Goal: Transaction & Acquisition: Book appointment/travel/reservation

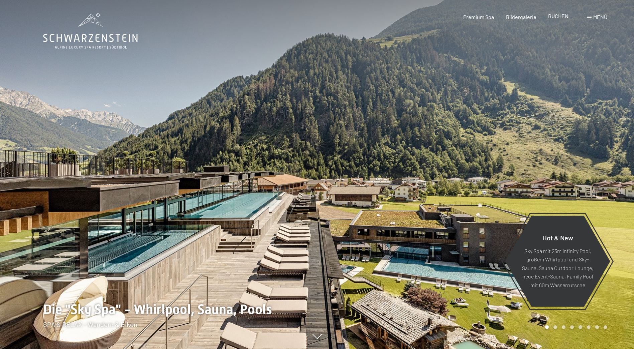
click at [561, 19] on span "BUCHEN" at bounding box center [558, 16] width 20 height 6
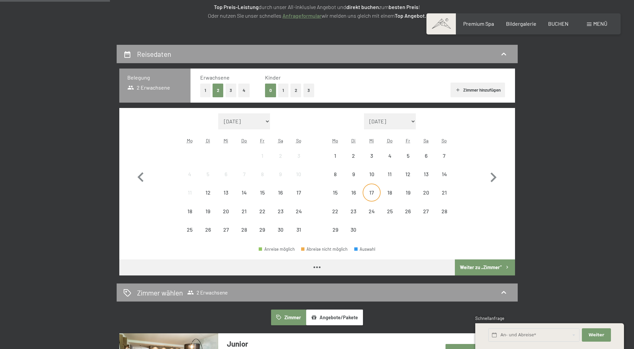
scroll to position [134, 0]
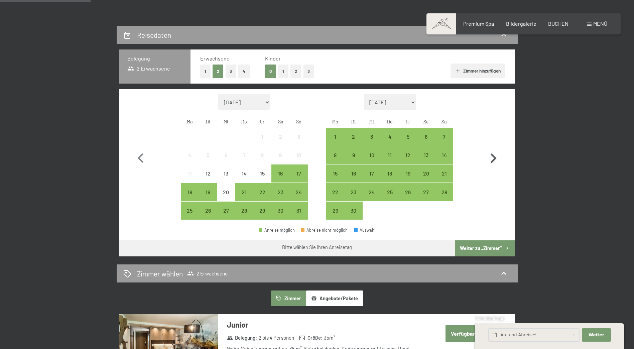
click at [492, 157] on icon "button" at bounding box center [492, 158] width 19 height 19
select select "[DATE]"
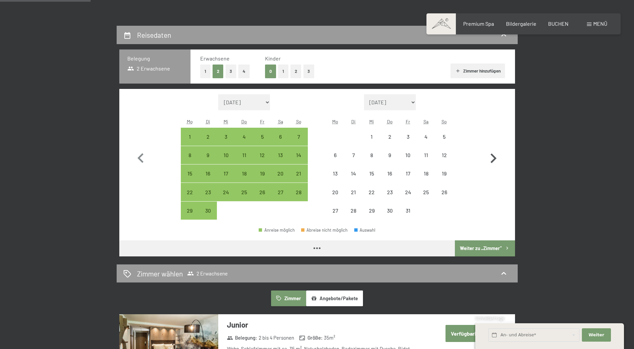
click at [492, 157] on icon "button" at bounding box center [492, 158] width 19 height 19
select select "[DATE]"
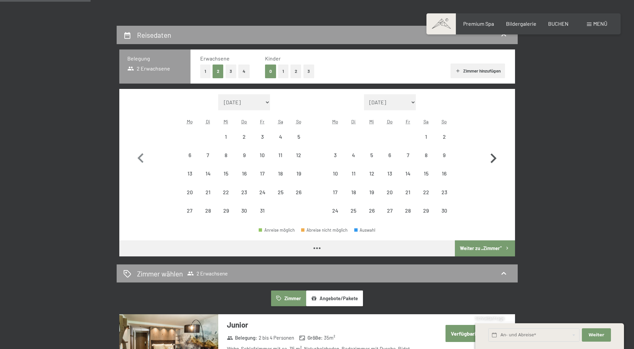
select select "[DATE]"
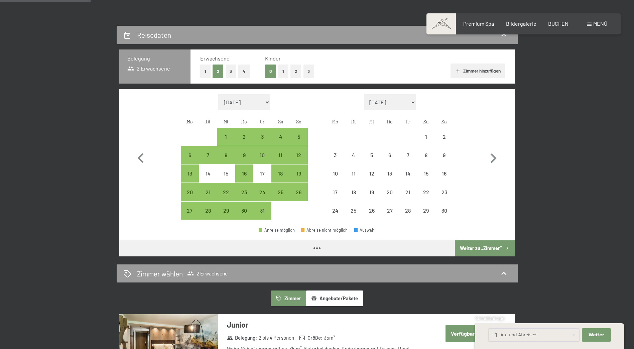
select select "[DATE]"
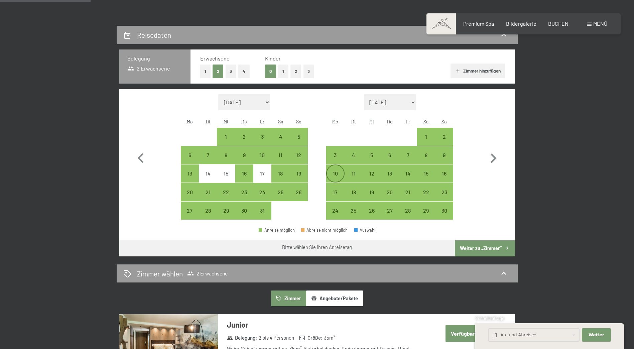
click at [340, 174] on div "10" at bounding box center [335, 179] width 17 height 17
select select "[DATE]"
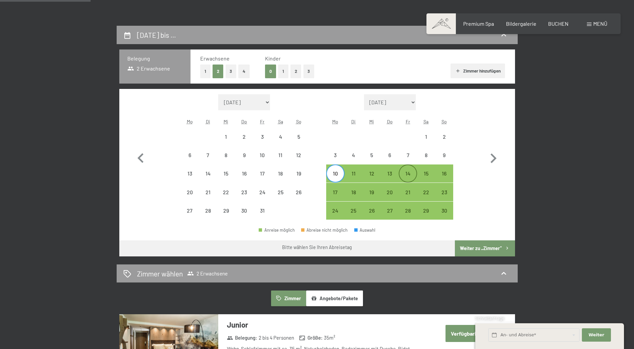
click at [405, 171] on div "14" at bounding box center [407, 179] width 17 height 17
select select "[DATE]"
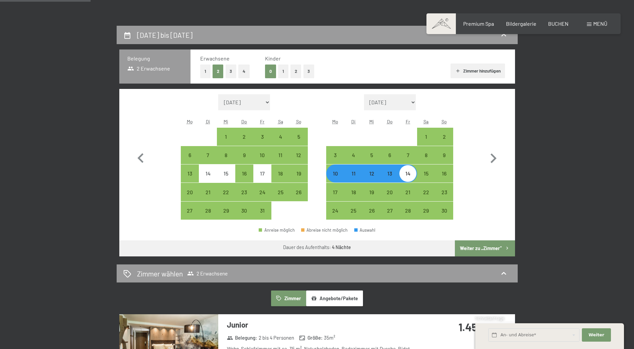
click at [481, 252] on button "Weiter zu „Zimmer“" at bounding box center [485, 248] width 60 height 16
select select "[DATE]"
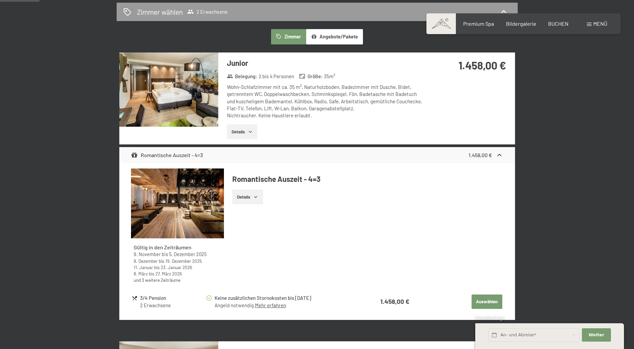
scroll to position [293, 0]
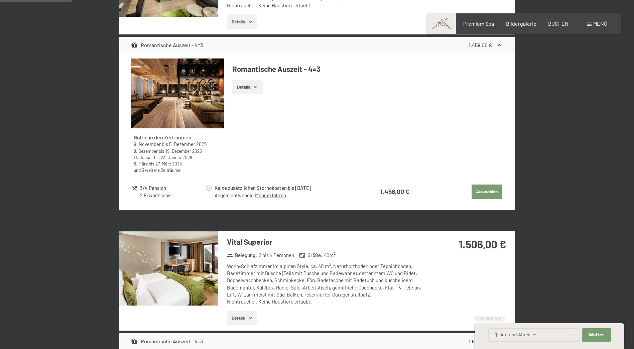
click at [266, 195] on span "Einwilligung Marketing*" at bounding box center [280, 193] width 55 height 7
click at [250, 195] on input "Einwilligung Marketing*" at bounding box center [246, 193] width 7 height 7
click at [274, 195] on span "Einwilligung Marketing*" at bounding box center [280, 193] width 55 height 7
click at [250, 195] on input "Einwilligung Marketing*" at bounding box center [246, 193] width 7 height 7
click at [282, 196] on span "Einwilligung Marketing*" at bounding box center [280, 193] width 55 height 7
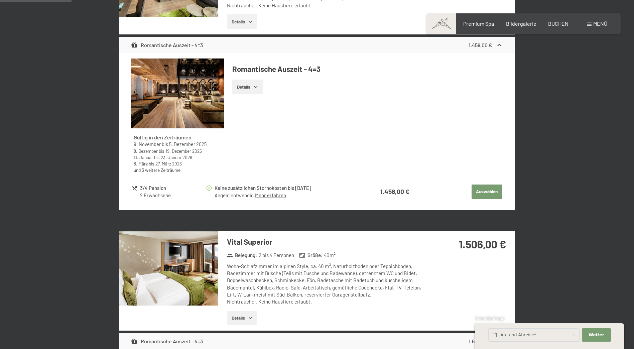
click at [250, 196] on input "Einwilligung Marketing*" at bounding box center [246, 193] width 7 height 7
click at [275, 195] on span "Einwilligung Marketing*" at bounding box center [280, 193] width 55 height 7
click at [250, 195] on input "Einwilligung Marketing*" at bounding box center [246, 193] width 7 height 7
click at [274, 196] on span "Einwilligung Marketing*" at bounding box center [280, 193] width 55 height 7
click at [250, 196] on input "Einwilligung Marketing*" at bounding box center [246, 193] width 7 height 7
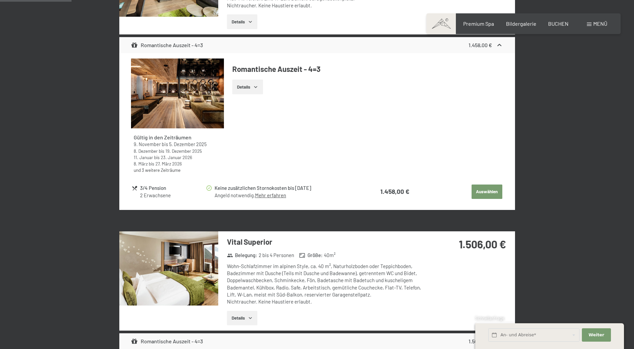
click at [274, 195] on span "Einwilligung Marketing*" at bounding box center [280, 193] width 55 height 7
click at [250, 195] on input "Einwilligung Marketing*" at bounding box center [246, 193] width 7 height 7
click at [262, 193] on span "Einwilligung Marketing*" at bounding box center [280, 193] width 55 height 7
click at [250, 193] on input "Einwilligung Marketing*" at bounding box center [246, 193] width 7 height 7
click at [262, 194] on span "Einwilligung Marketing*" at bounding box center [280, 193] width 55 height 7
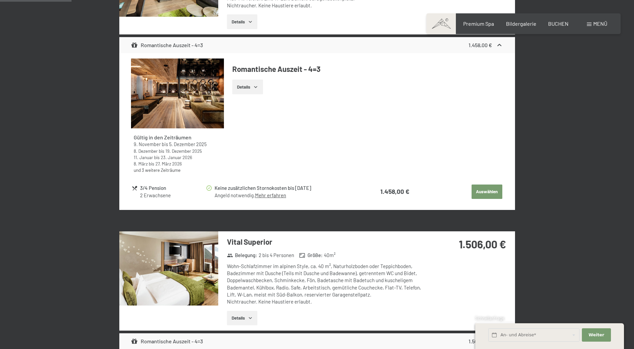
click at [250, 194] on input "Einwilligung Marketing*" at bounding box center [246, 193] width 7 height 7
checkbox input "false"
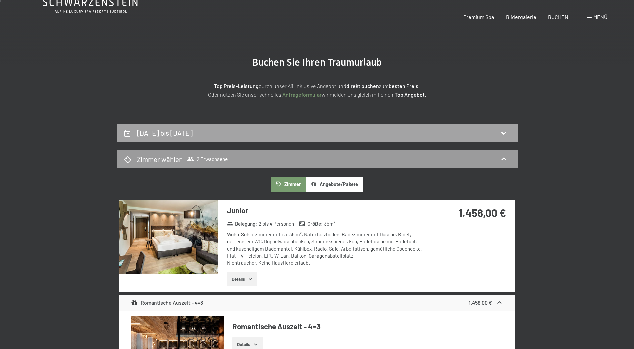
scroll to position [0, 0]
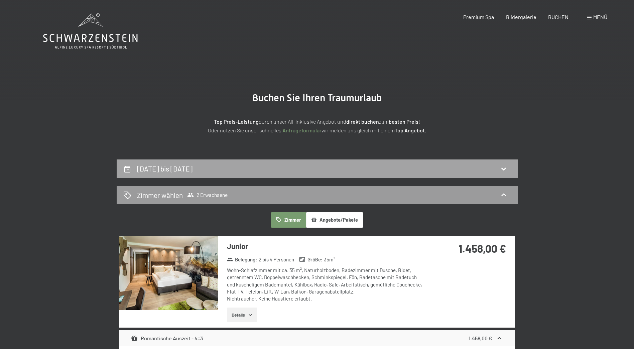
click at [178, 167] on h2 "[DATE] bis [DATE]" at bounding box center [164, 168] width 55 height 8
select select "[DATE]"
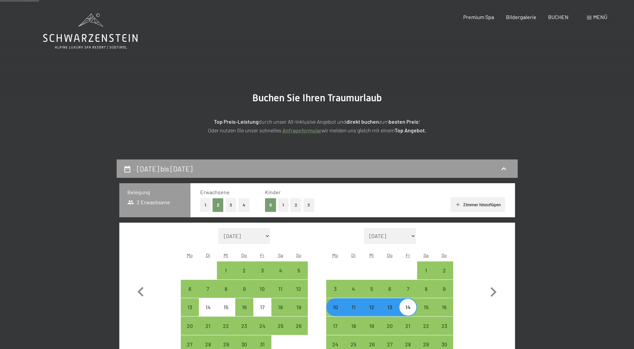
scroll to position [159, 0]
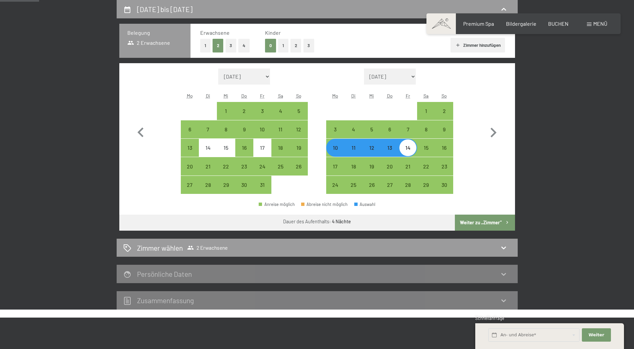
click at [337, 151] on div "10" at bounding box center [335, 153] width 17 height 17
select select "[DATE]"
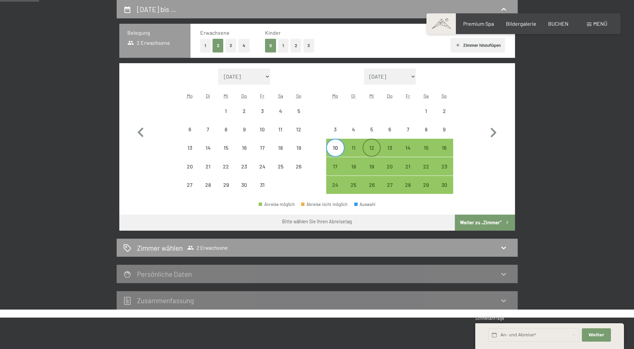
click at [370, 150] on div "12" at bounding box center [371, 153] width 17 height 17
select select "[DATE]"
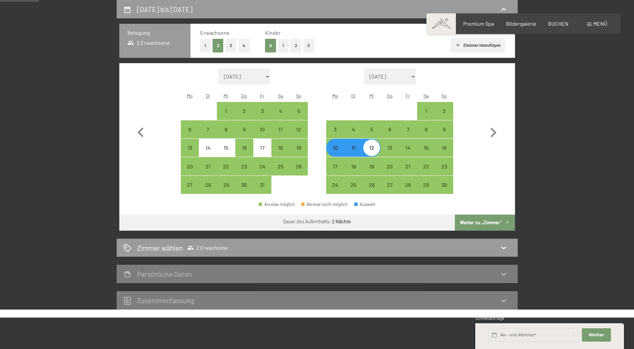
click at [476, 222] on button "Weiter zu „Zimmer“" at bounding box center [485, 222] width 60 height 16
select select "[DATE]"
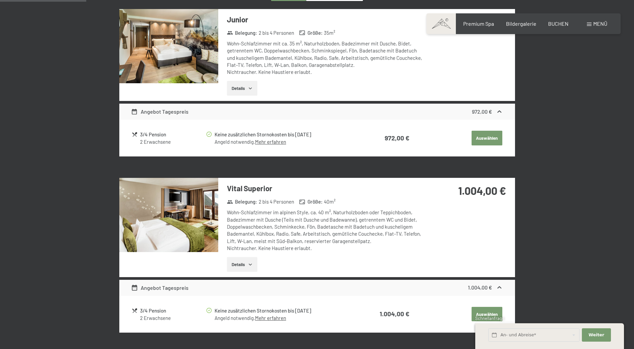
scroll to position [226, 0]
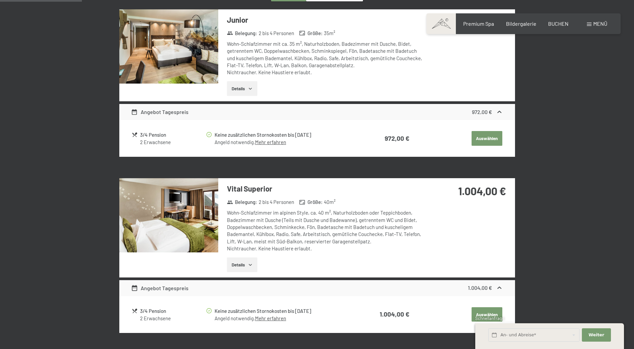
click at [252, 118] on div "Angebot Tagespreis 972,00 €" at bounding box center [317, 112] width 396 height 16
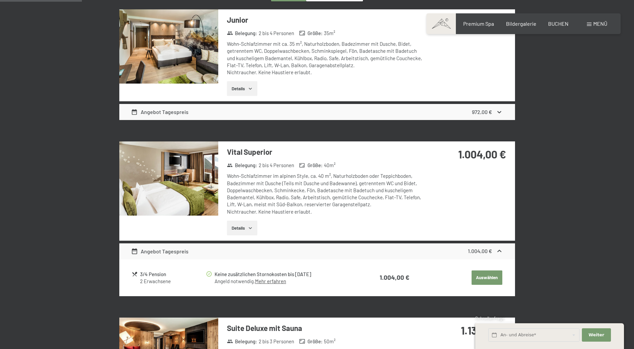
click at [406, 108] on div "Angebot Tagespreis 972,00 €" at bounding box center [317, 112] width 396 height 16
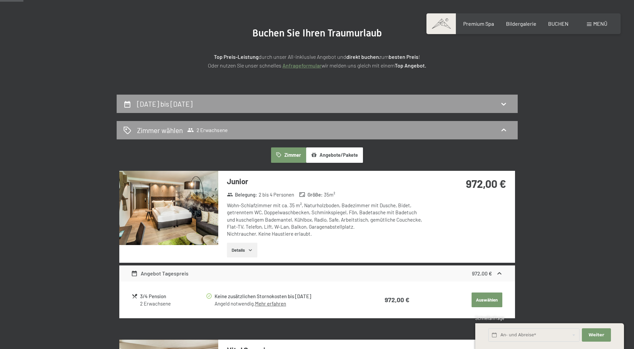
scroll to position [0, 0]
